Goal: Task Accomplishment & Management: Manage account settings

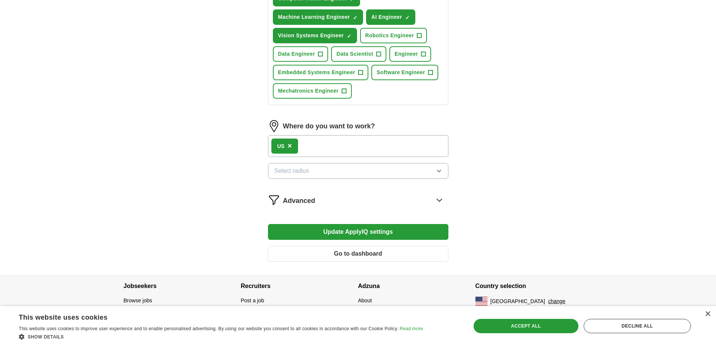
scroll to position [316, 0]
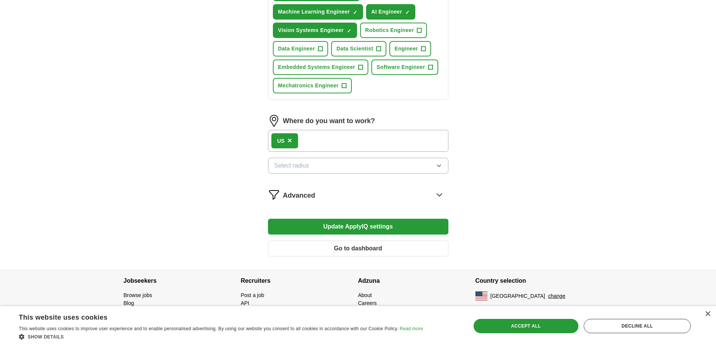
click at [407, 253] on button "Go to dashboard" at bounding box center [358, 248] width 181 height 16
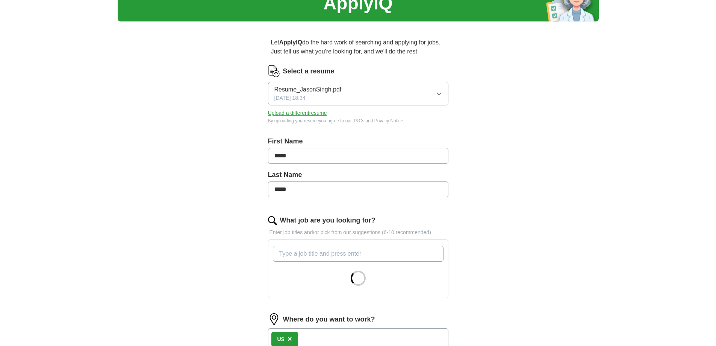
scroll to position [150, 0]
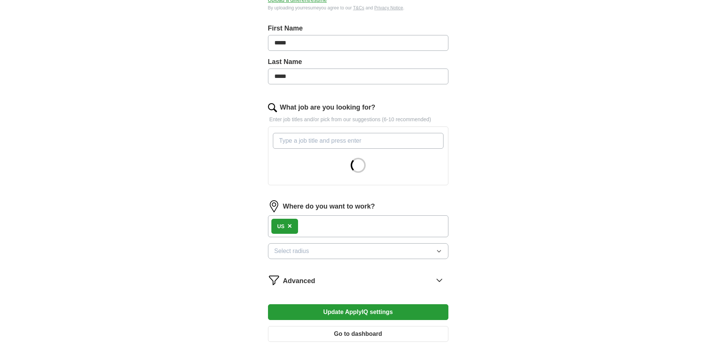
click at [369, 231] on div "US ×" at bounding box center [358, 226] width 181 height 22
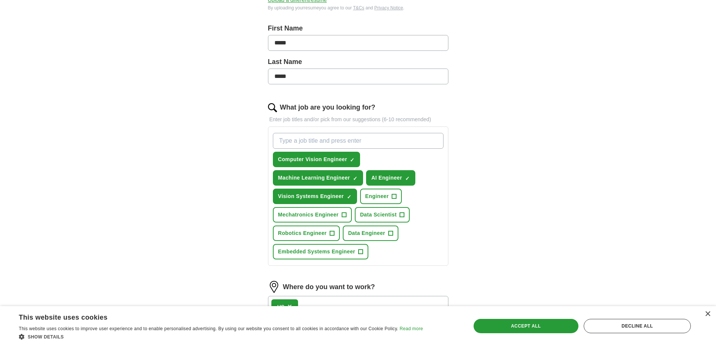
scroll to position [226, 0]
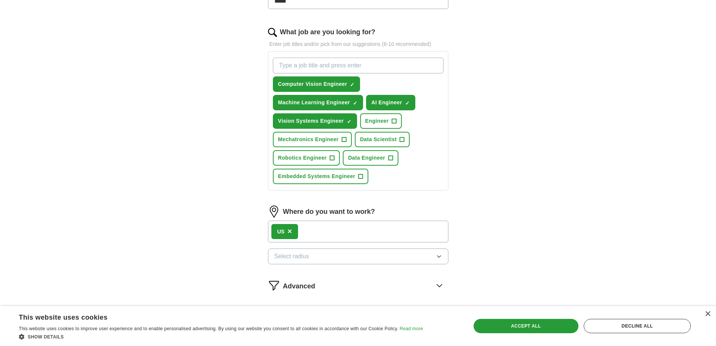
click at [347, 235] on div "US ×" at bounding box center [358, 231] width 181 height 22
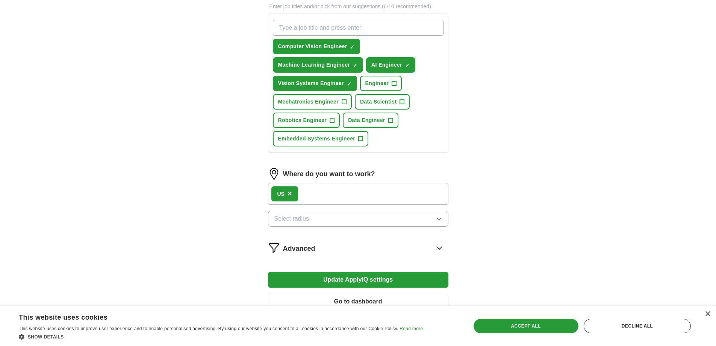
click at [339, 183] on div "US ×" at bounding box center [358, 194] width 181 height 22
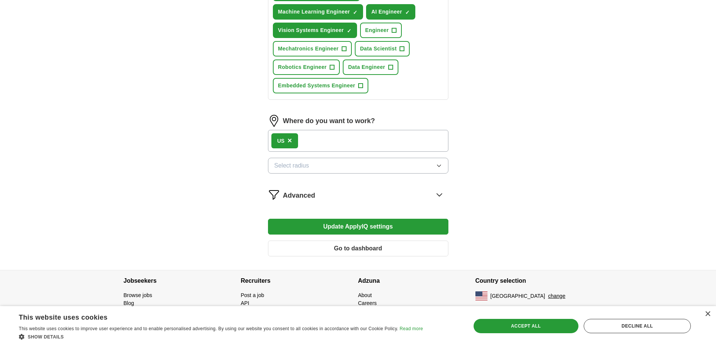
click at [372, 162] on button "Select radius" at bounding box center [358, 166] width 181 height 16
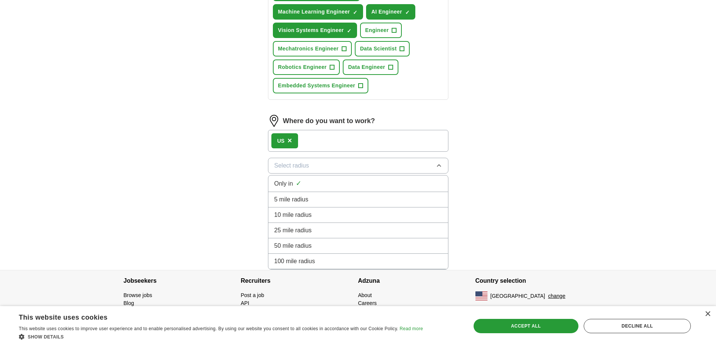
click at [474, 164] on div "Let ApplyIQ do the hard work of searching and applying for jobs. Just tell us w…" at bounding box center [358, 9] width 241 height 521
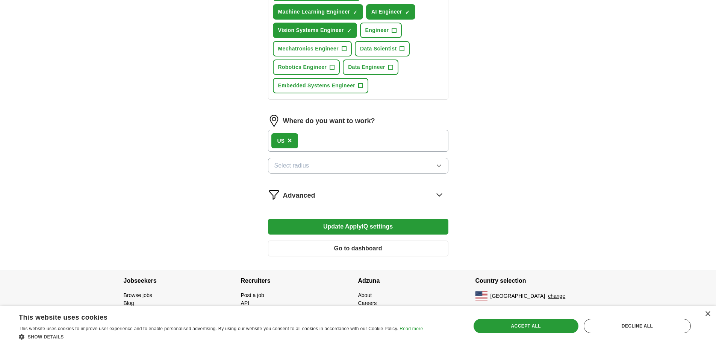
click at [369, 246] on button "Go to dashboard" at bounding box center [358, 248] width 181 height 16
